Goal: Information Seeking & Learning: Check status

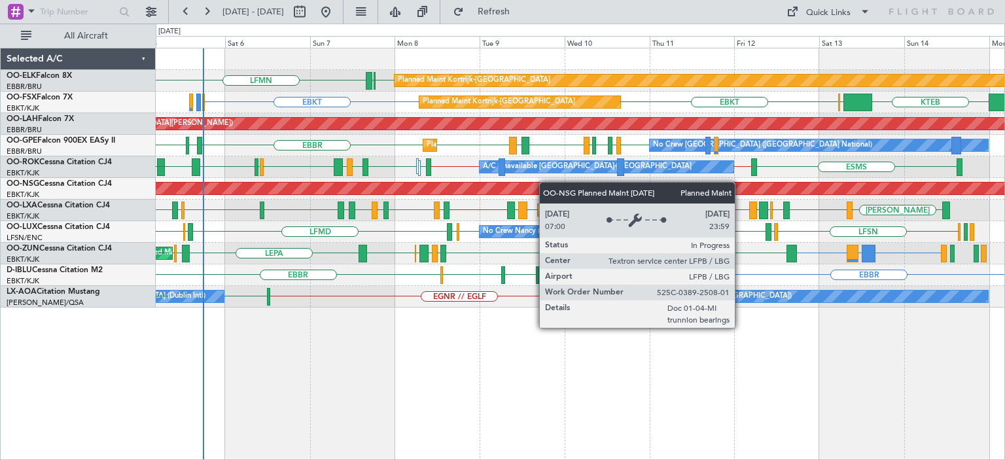
click at [544, 182] on div "EBKT [GEOGRAPHIC_DATA] LFMN Planned Maint [GEOGRAPHIC_DATA]-[GEOGRAPHIC_DATA] […" at bounding box center [580, 177] width 848 height 259
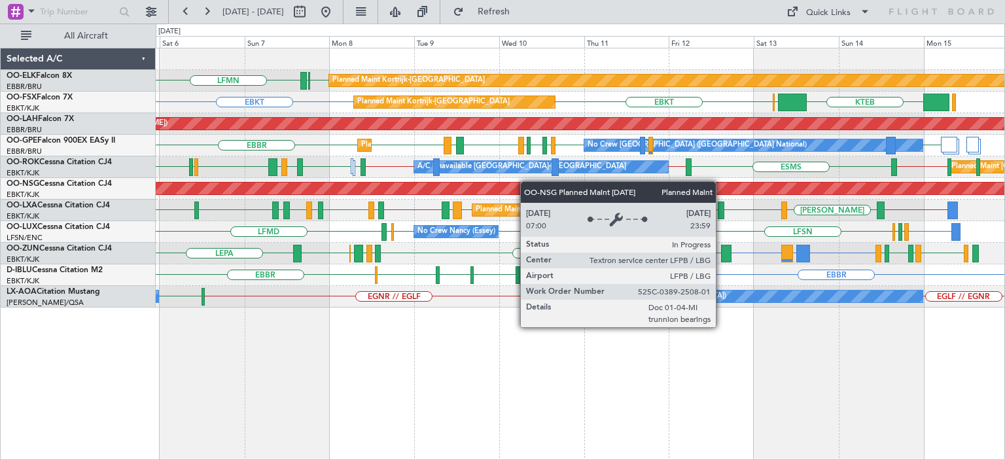
click at [599, 183] on div "Planned Maint [GEOGRAPHIC_DATA] ([GEOGRAPHIC_DATA])" at bounding box center [580, 189] width 848 height 22
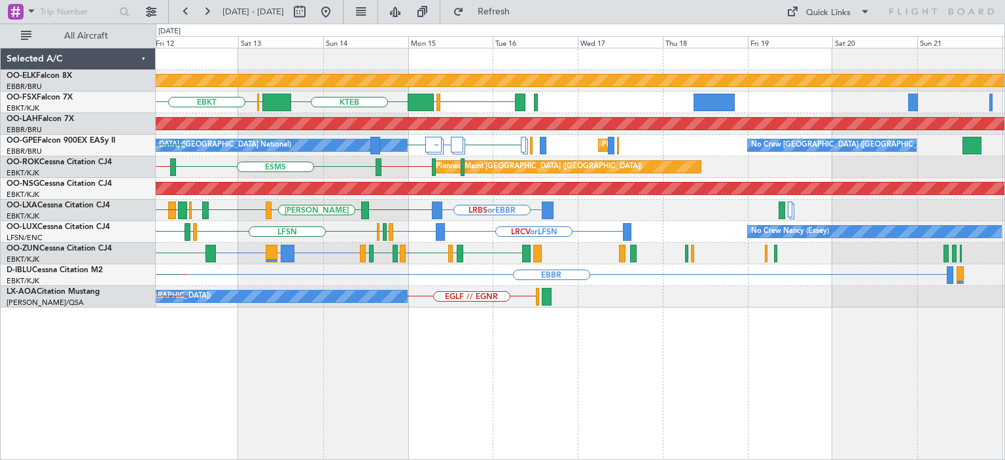
click at [266, 265] on div "Planned Maint Kortrijk-[GEOGRAPHIC_DATA] EBKT [GEOGRAPHIC_DATA] KTEB [GEOGRAPHI…" at bounding box center [580, 177] width 848 height 259
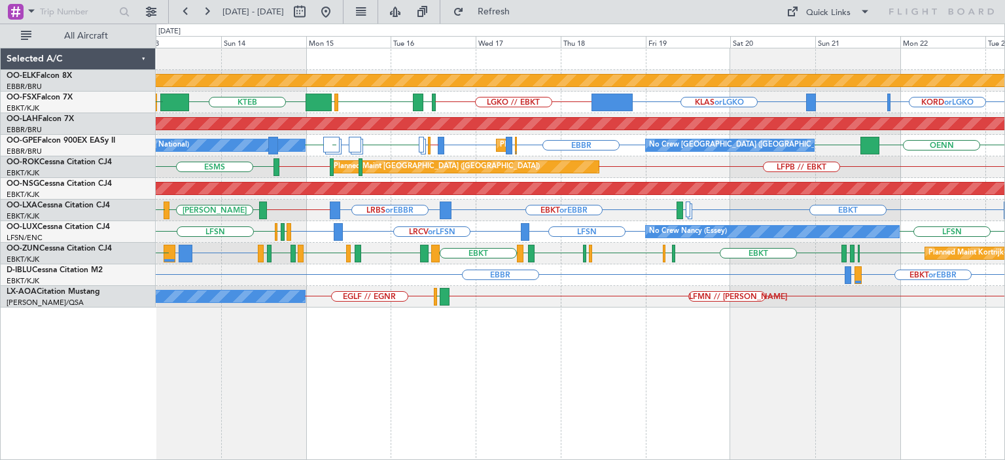
click at [688, 248] on div "EBKT LGAV or EBKT EBKT EBKT LFPG LFMN EBKT EDDF EBKT [GEOGRAPHIC_DATA] EBKT LFM…" at bounding box center [580, 254] width 848 height 22
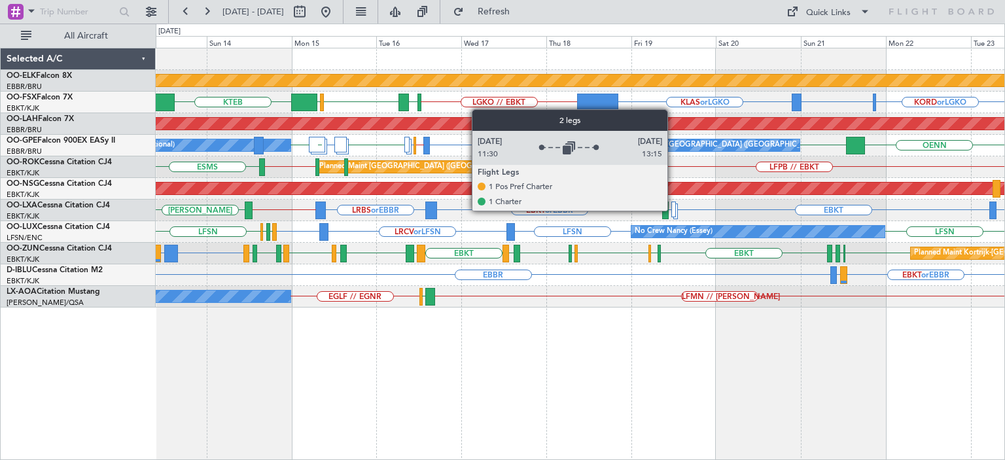
click at [673, 210] on div at bounding box center [673, 209] width 5 height 16
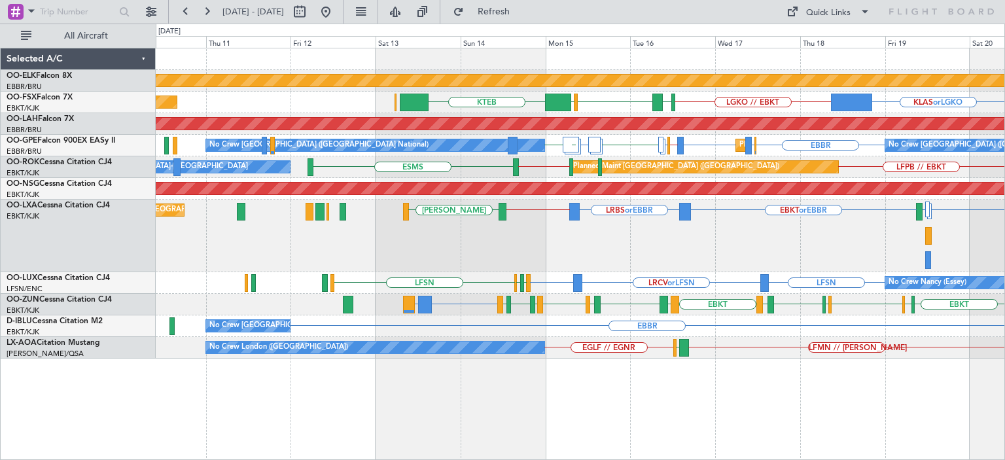
click at [616, 265] on div "EBKT LFMD EBKT or EBBR LRBS or EBBR EBBR // EBKT [PERSON_NAME] Planned Maint [G…" at bounding box center [580, 235] width 848 height 73
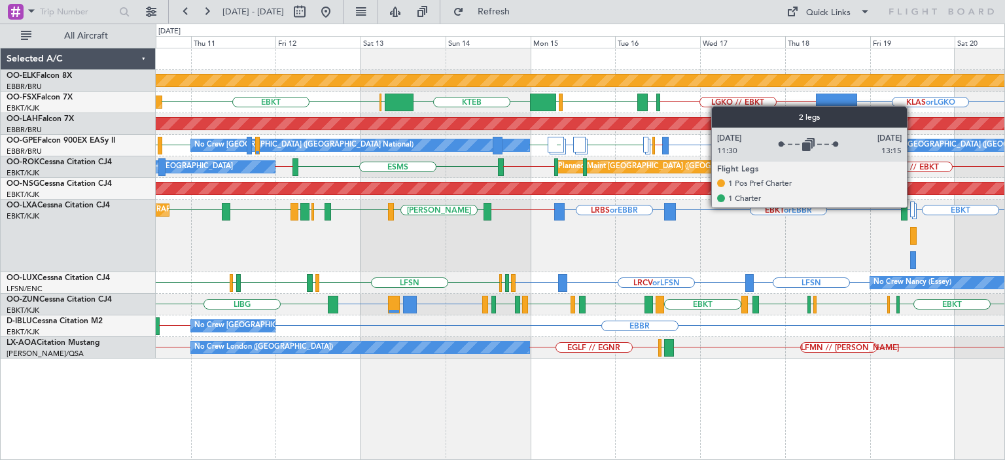
click at [912, 207] on div at bounding box center [912, 209] width 5 height 16
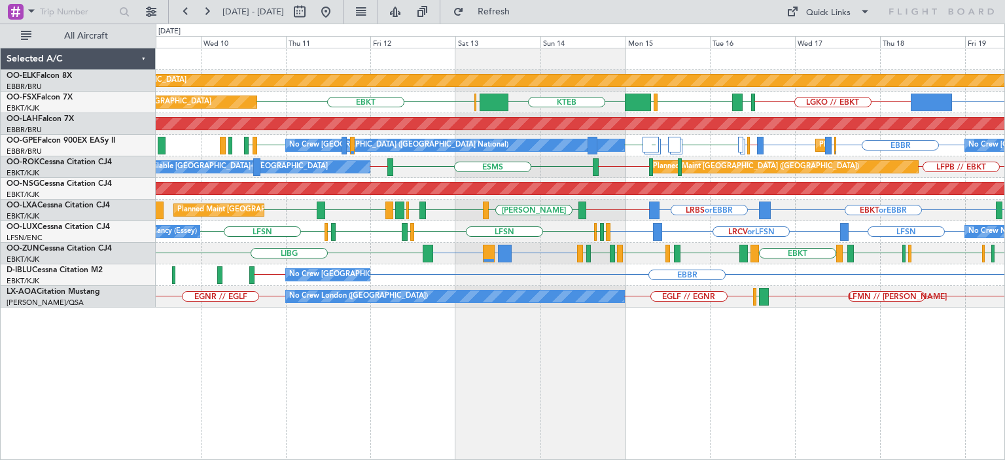
click at [460, 256] on div "EBKT LGAV or EBKT EBKT EBKT EDDF EBKT [GEOGRAPHIC_DATA] EBKT LFMD EBKT LEPA EBK…" at bounding box center [580, 254] width 848 height 22
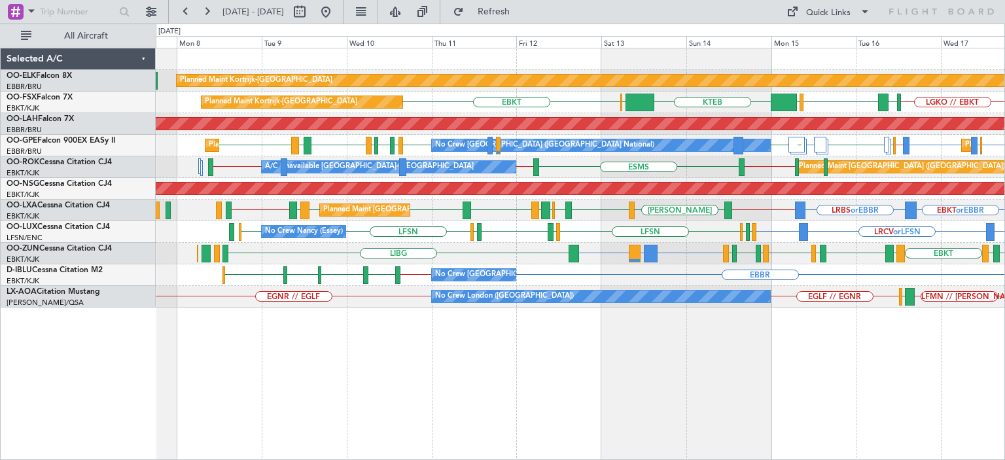
click at [527, 247] on div "Planned Maint Kortrijk-[GEOGRAPHIC_DATA] Planned Maint [GEOGRAPHIC_DATA]-[GEOGR…" at bounding box center [580, 177] width 848 height 259
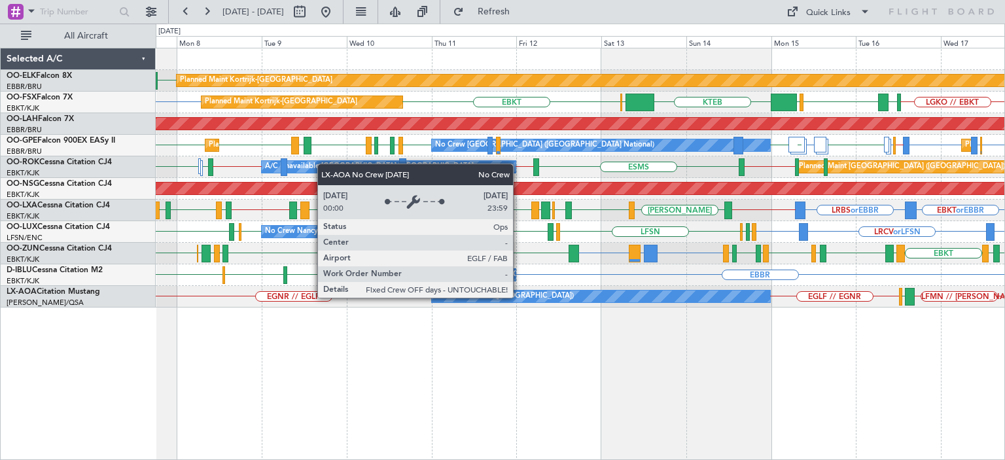
click at [519, 297] on div "No Crew London ([GEOGRAPHIC_DATA])" at bounding box center [504, 296] width 139 height 20
